Goal: Transaction & Acquisition: Register for event/course

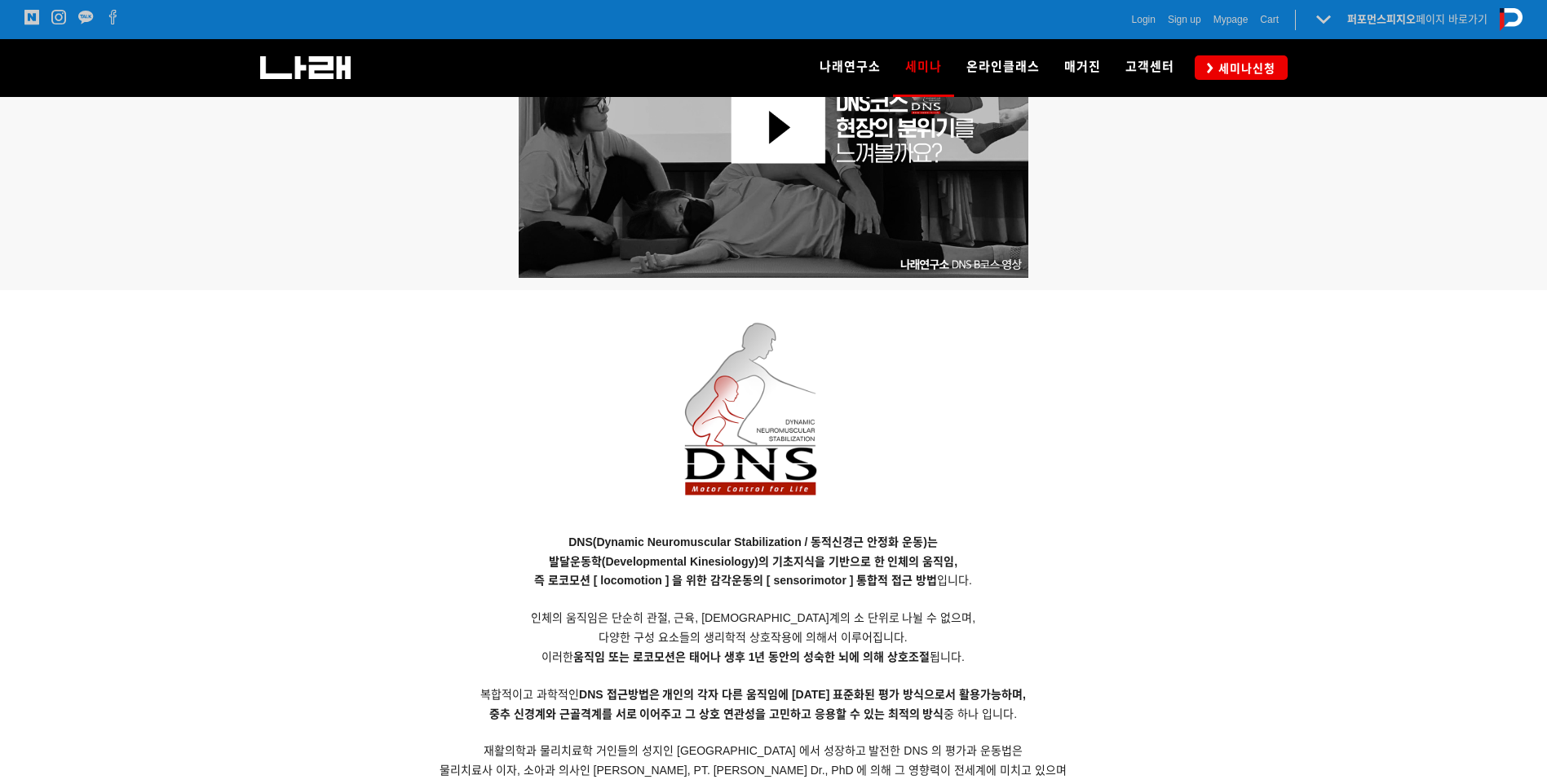
scroll to position [1190, 0]
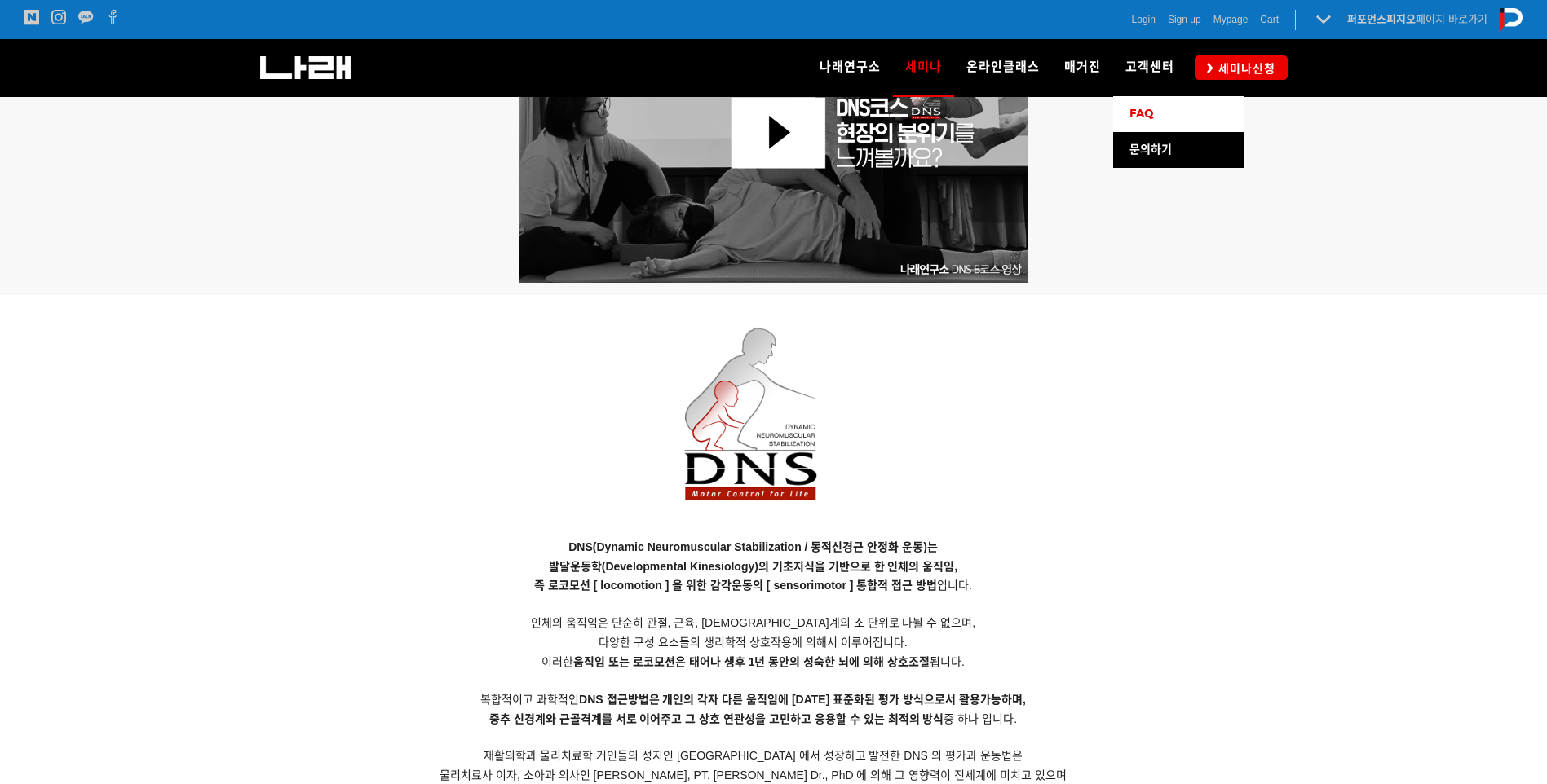
click at [1154, 112] on span "FAQ" at bounding box center [1141, 114] width 24 height 14
click at [1244, 65] on span "세미나신청" at bounding box center [1244, 69] width 62 height 17
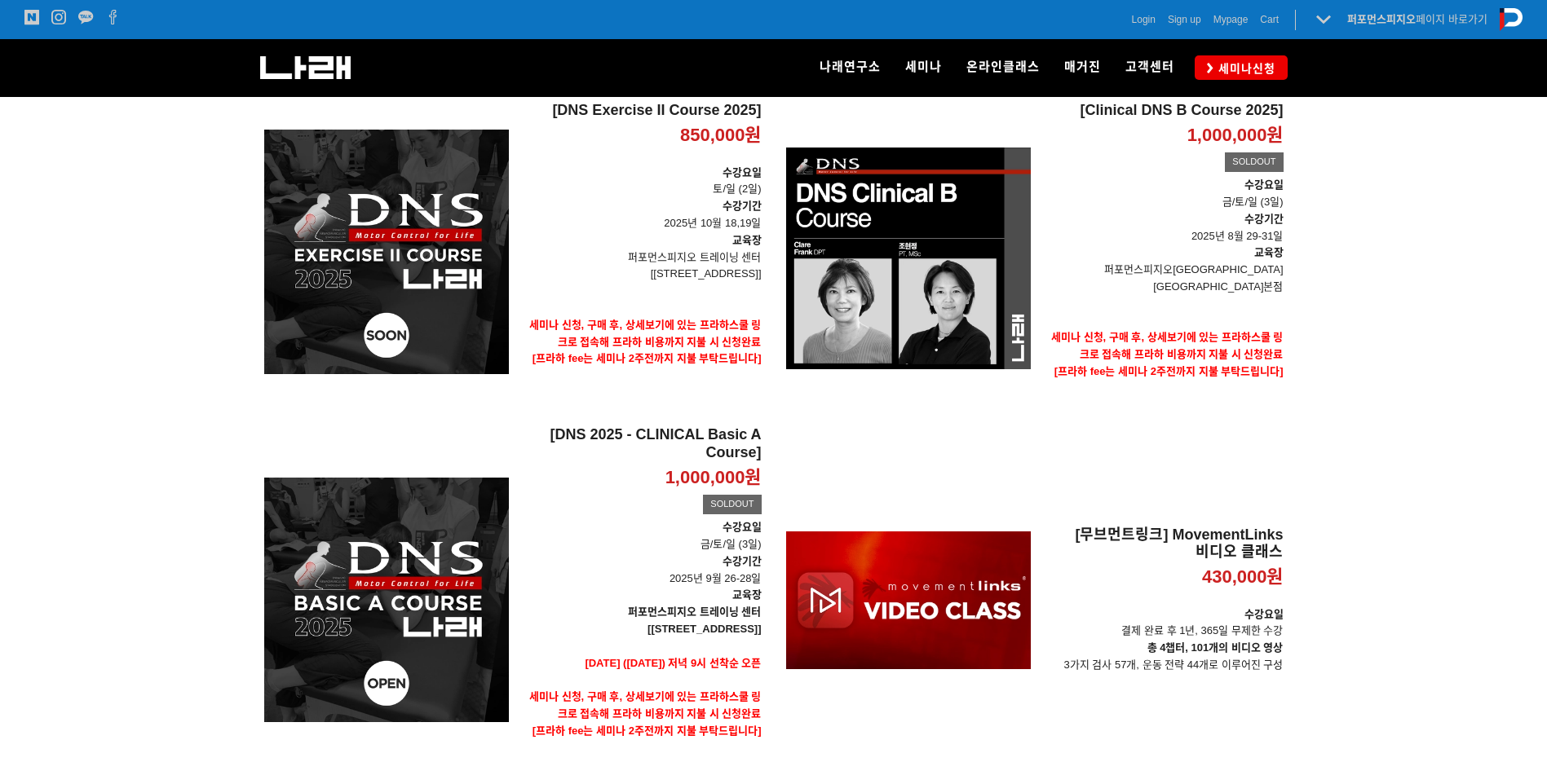
scroll to position [235, 0]
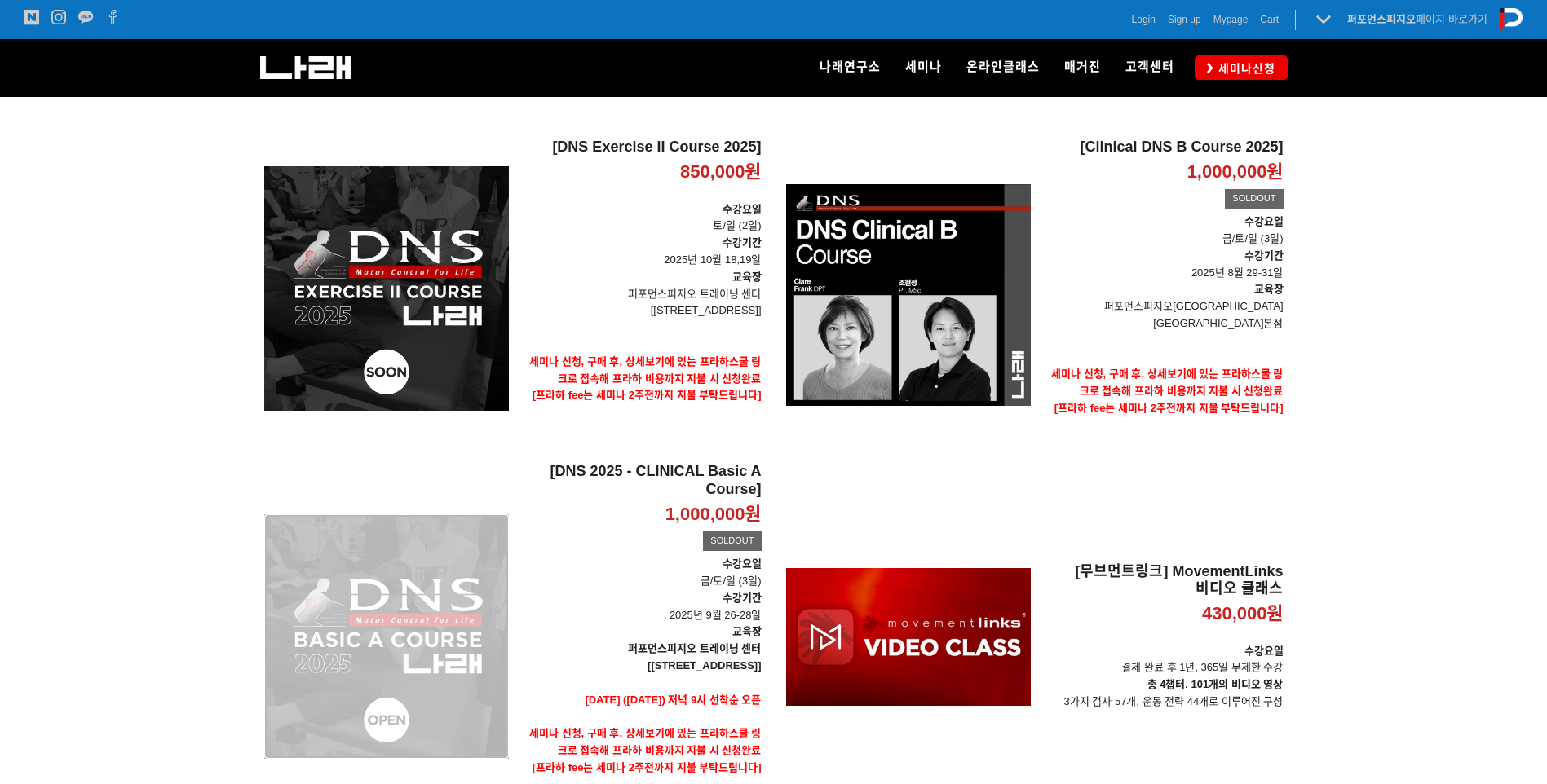
click at [466, 593] on div "[DNS 2025 - CLINICAL Basic A Course] 1,000,000원 TIME SALE SOLDOUT" at bounding box center [386, 636] width 245 height 347
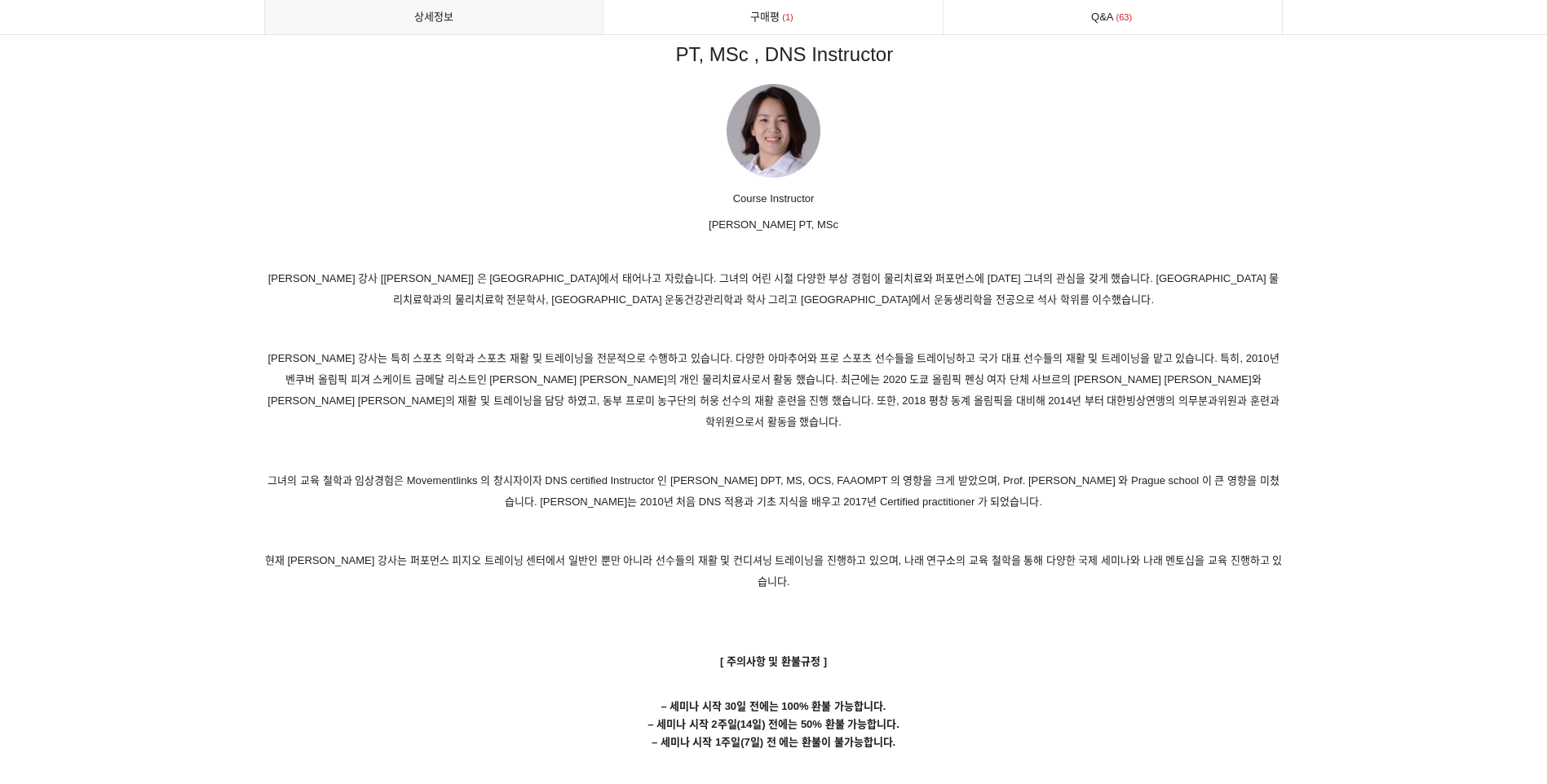
scroll to position [7824, 0]
drag, startPoint x: 769, startPoint y: 377, endPoint x: 856, endPoint y: 377, distance: 87.0
click at [856, 377] on p "조현정 강사는 특히 스포츠 의학과 스포츠 재활 및 트레이닝을 전문적으로 수행하고 있습니다. 다양한 아마추어와 프로 스포츠 선수들을 트레이닝하고…" at bounding box center [774, 389] width 1019 height 85
drag, startPoint x: 856, startPoint y: 377, endPoint x: 829, endPoint y: 428, distance: 57.7
click at [829, 470] on p "그녀의 교육 철학과 임상경험은 Movementlinks 의 창시자이자 DNS certified Instructor 인 Clare Frank. …" at bounding box center [774, 490] width 1019 height 42
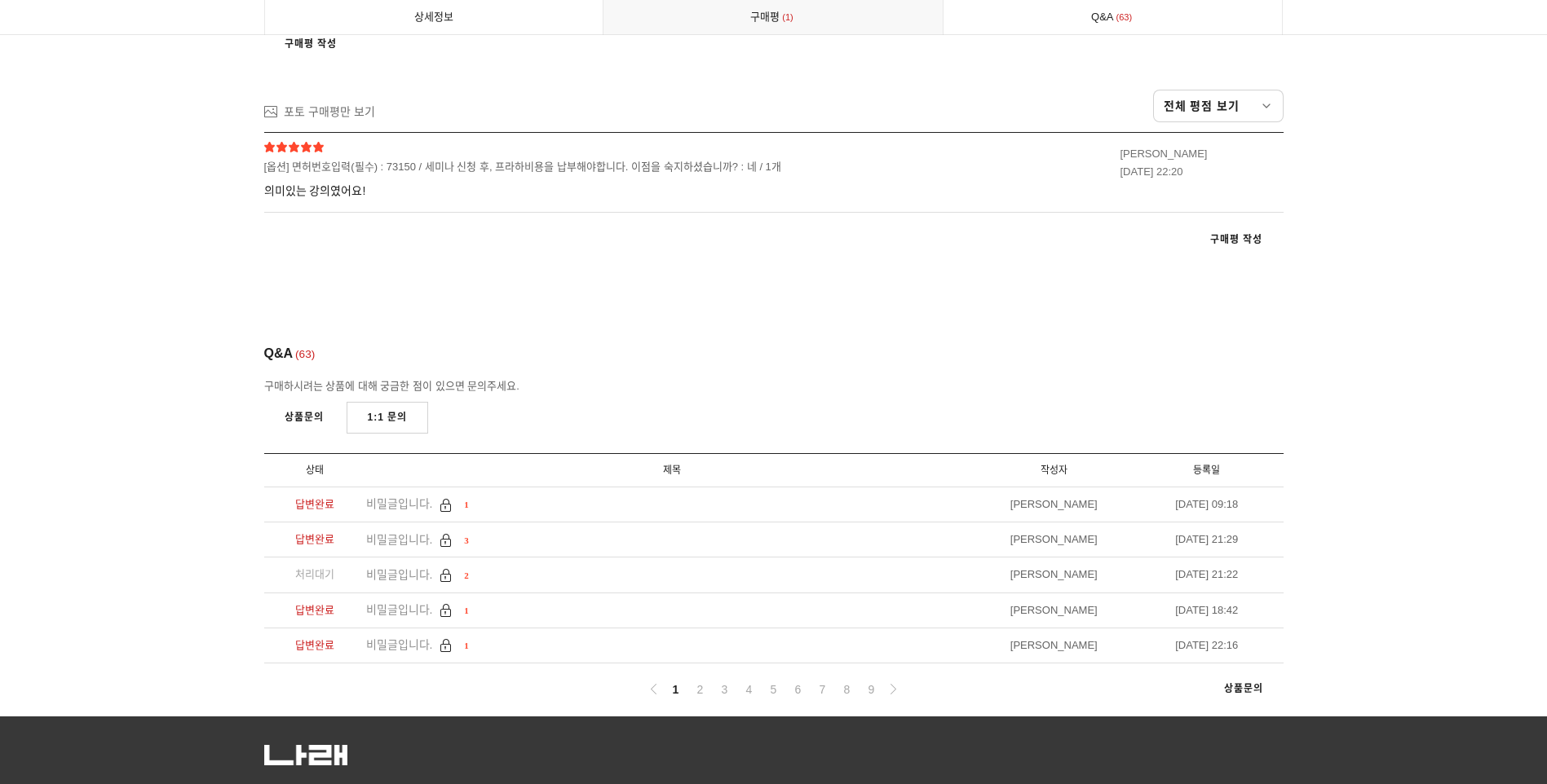
scroll to position [9077, 0]
